Goal: Navigation & Orientation: Find specific page/section

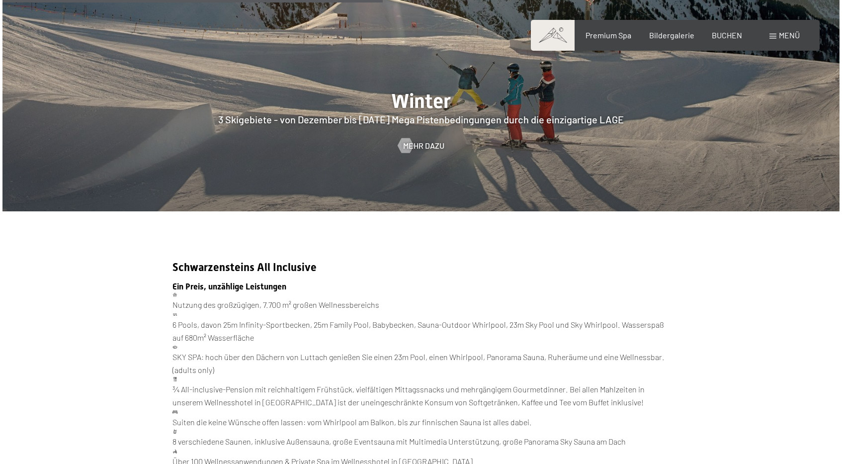
scroll to position [2718, 0]
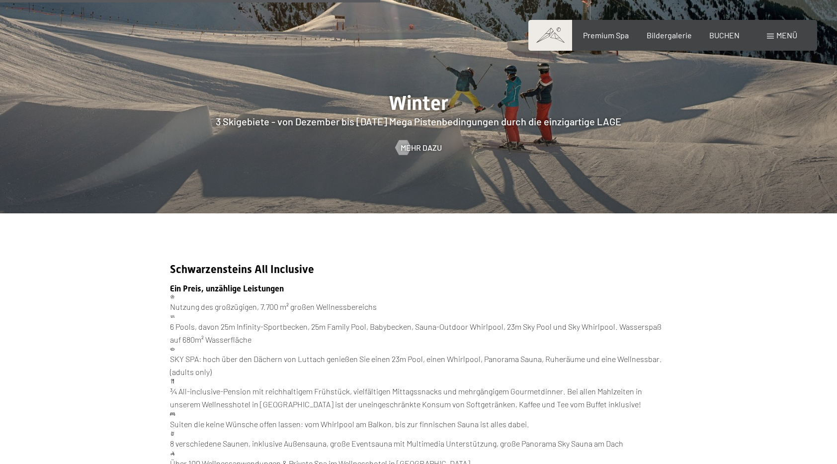
click at [780, 34] on span "Menü" at bounding box center [787, 34] width 21 height 9
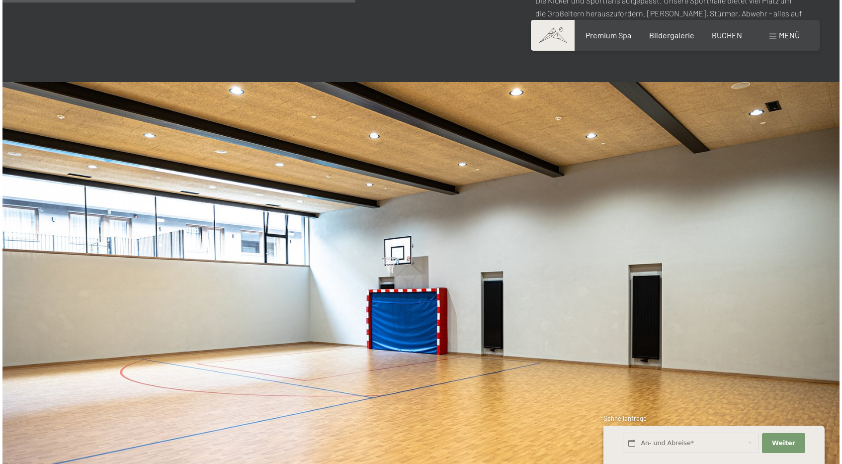
scroll to position [3284, 0]
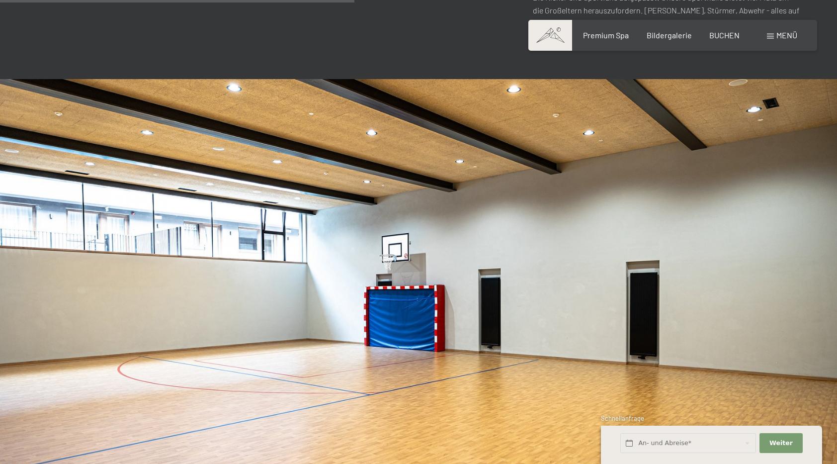
click at [782, 36] on span "Menü" at bounding box center [787, 34] width 21 height 9
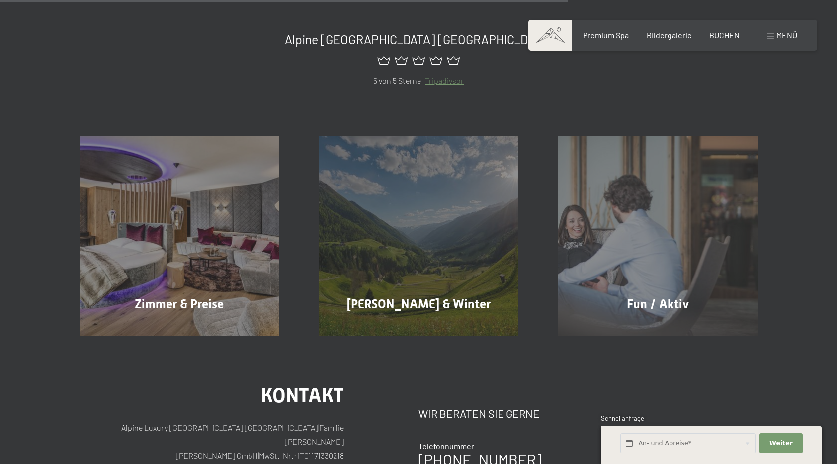
scroll to position [699, 0]
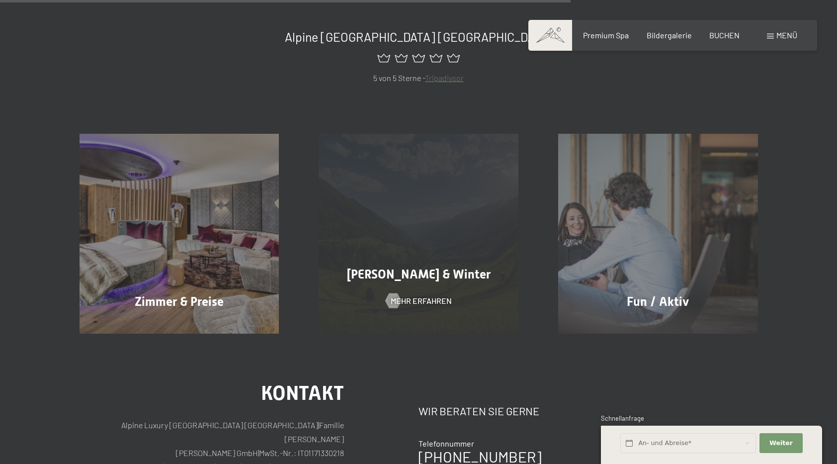
click at [405, 267] on span "Sommer & Winter" at bounding box center [419, 274] width 144 height 14
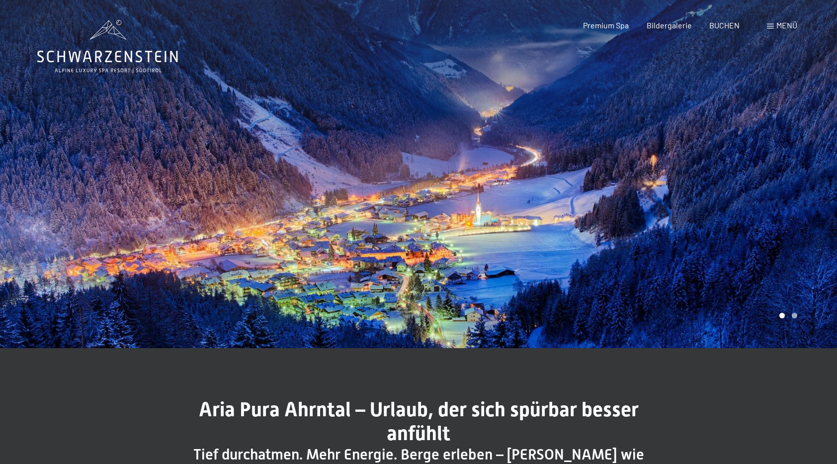
click at [782, 26] on span "Menü" at bounding box center [787, 24] width 21 height 9
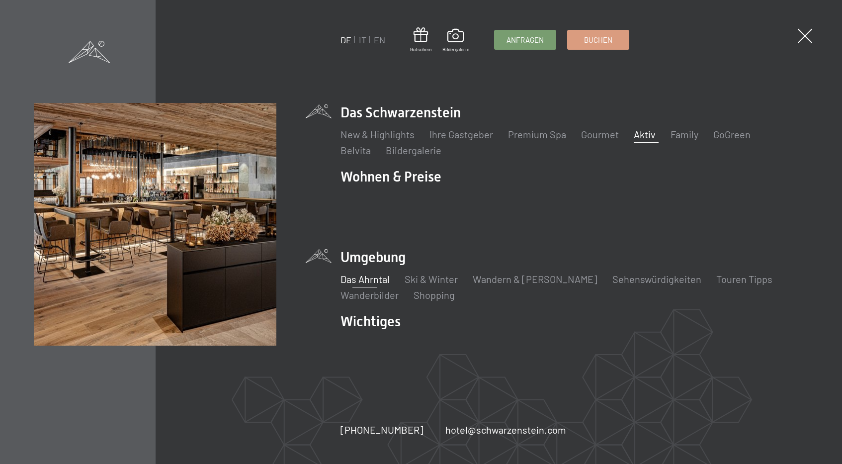
click at [642, 138] on link "Aktiv" at bounding box center [645, 134] width 22 height 12
click at [643, 140] on link "Aktiv" at bounding box center [645, 134] width 22 height 12
click at [645, 151] on ul "New & Highlights Ihre Gastgeber Premium Spa Gourmet Aktiv Wochenprogramm Bilder…" at bounding box center [575, 142] width 468 height 30
click at [639, 140] on link "Aktiv" at bounding box center [645, 134] width 22 height 12
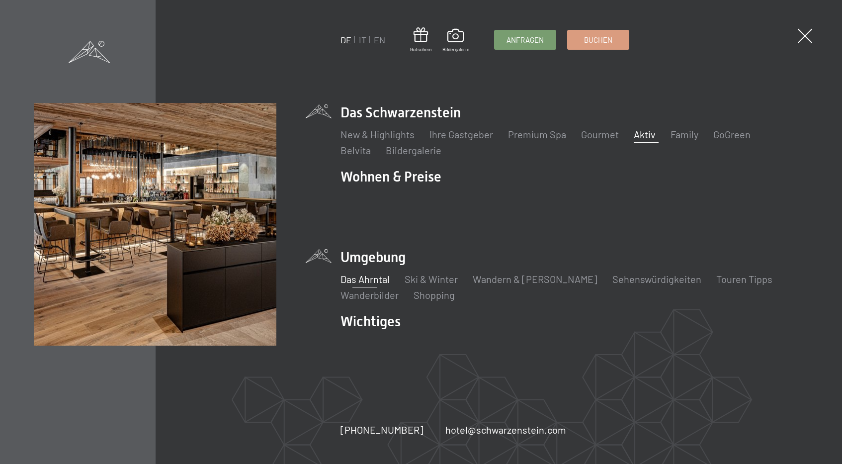
click at [639, 140] on link "Aktiv" at bounding box center [645, 134] width 22 height 12
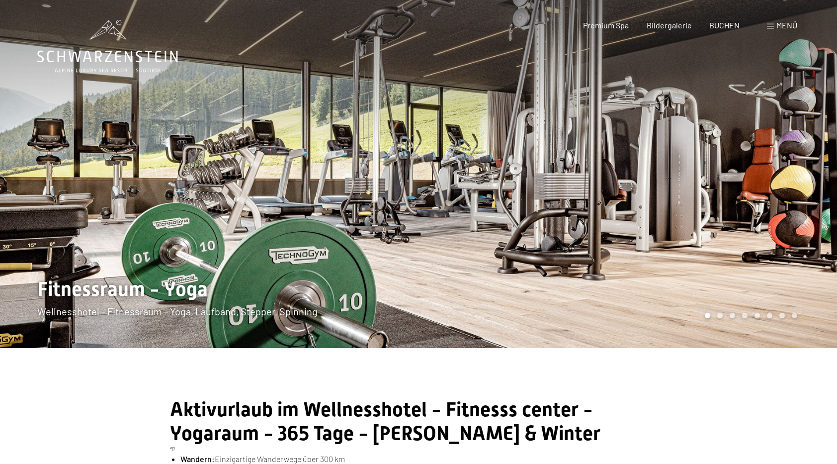
click at [725, 245] on div at bounding box center [628, 174] width 419 height 348
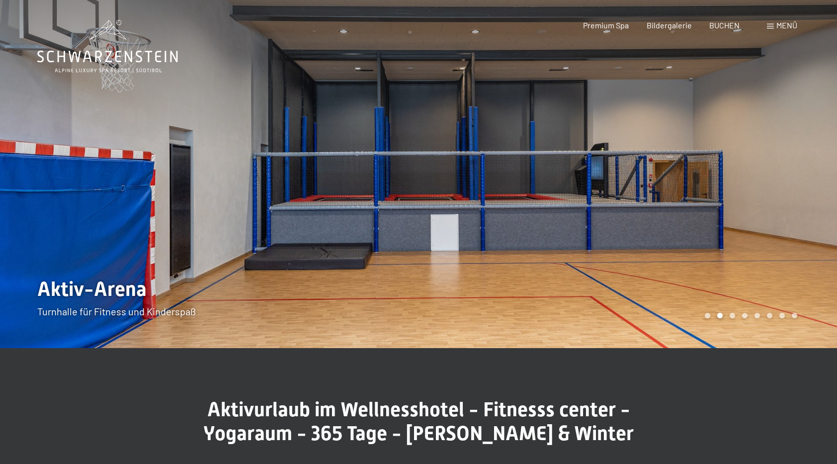
click at [732, 210] on div at bounding box center [628, 174] width 419 height 348
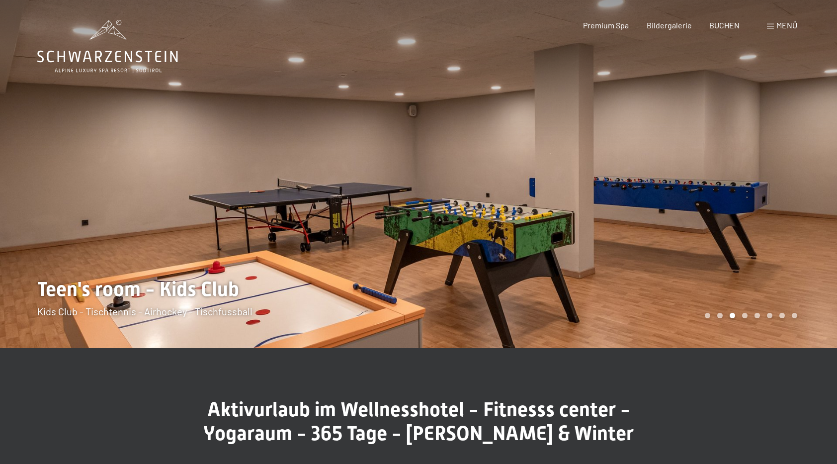
click at [732, 210] on div at bounding box center [628, 174] width 419 height 348
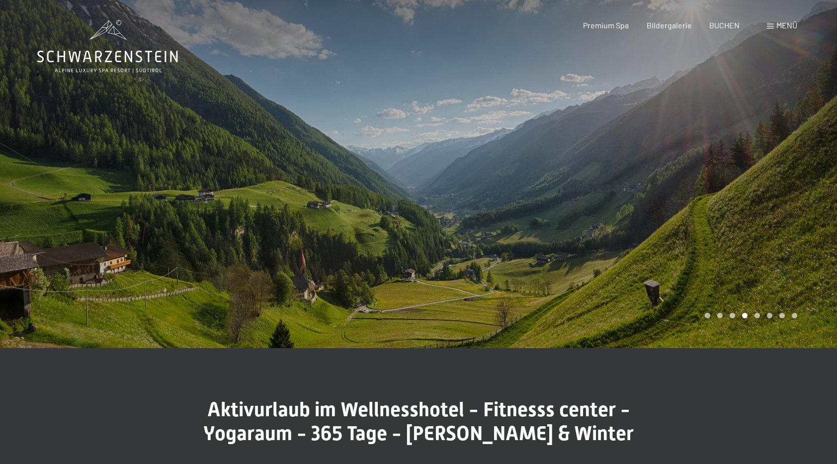
click at [727, 207] on div at bounding box center [628, 174] width 419 height 348
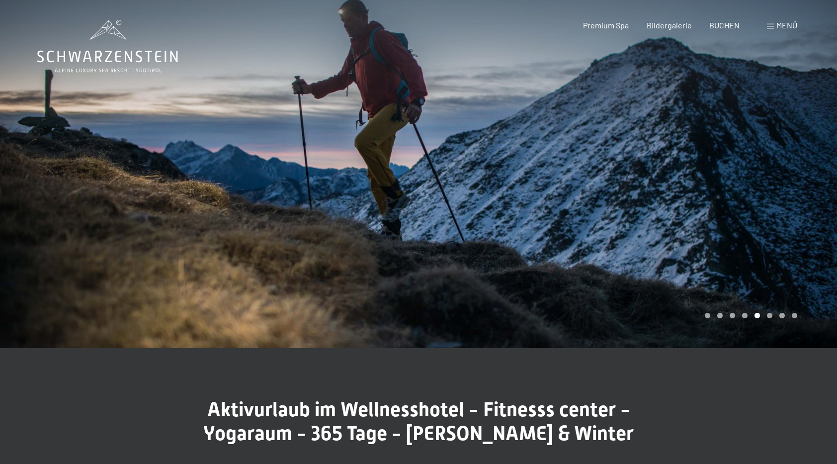
click at [714, 223] on div at bounding box center [628, 174] width 419 height 348
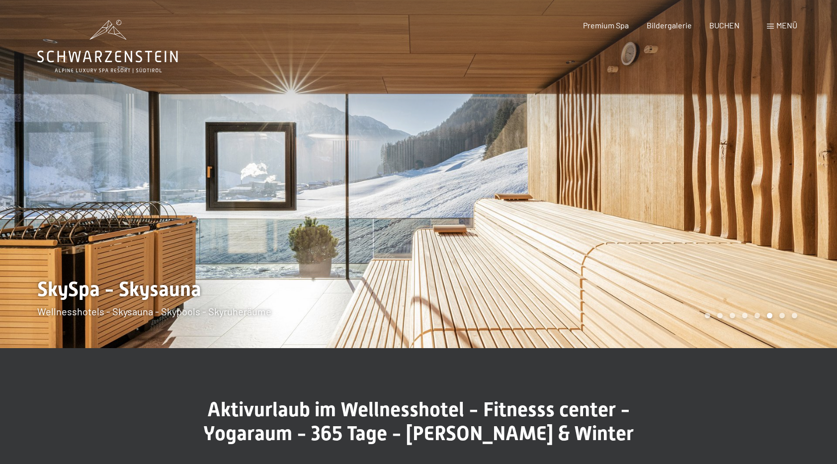
click at [714, 223] on div at bounding box center [628, 174] width 419 height 348
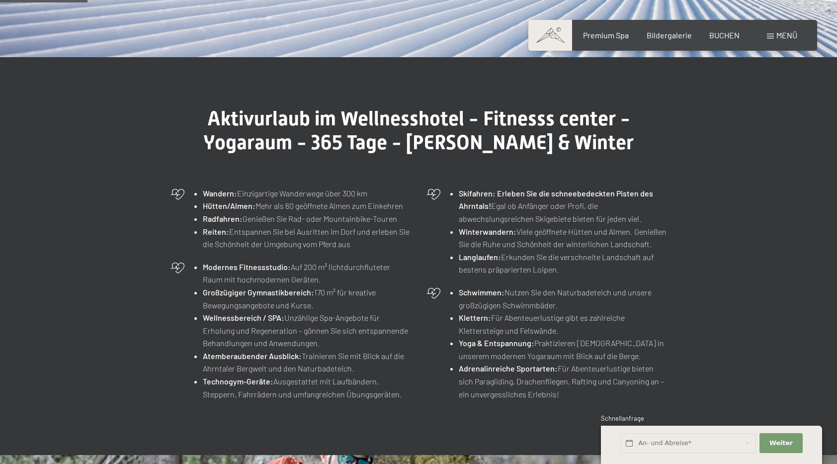
scroll to position [217, 0]
